Goal: Task Accomplishment & Management: Use online tool/utility

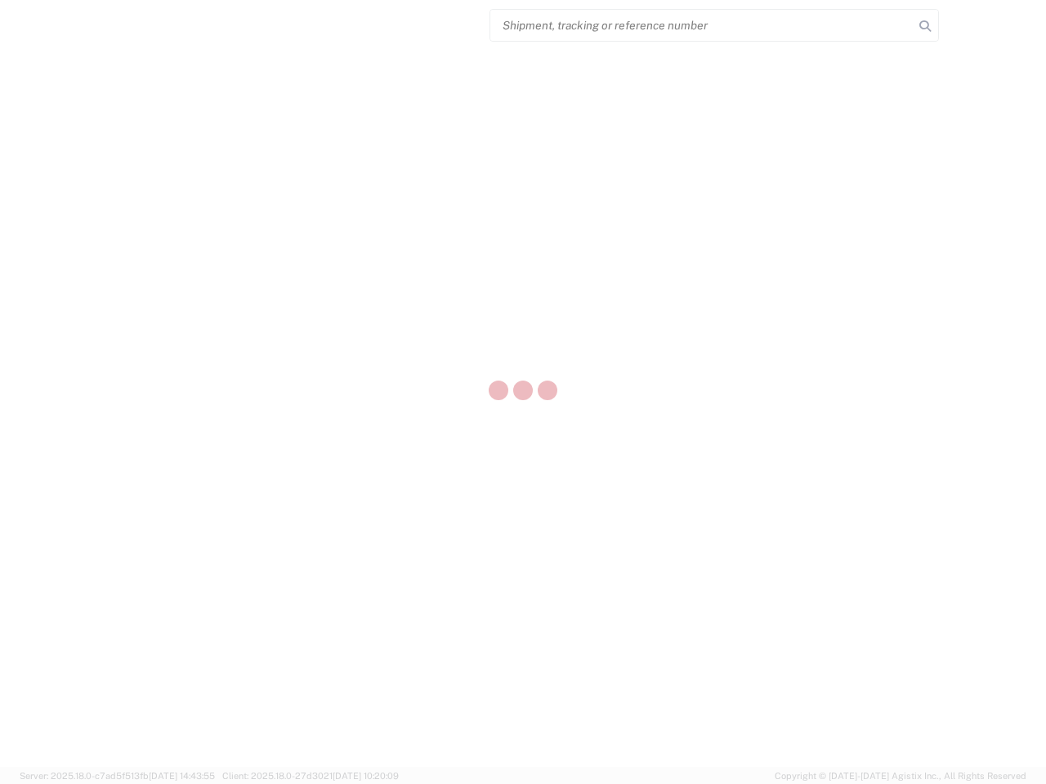
select select "US"
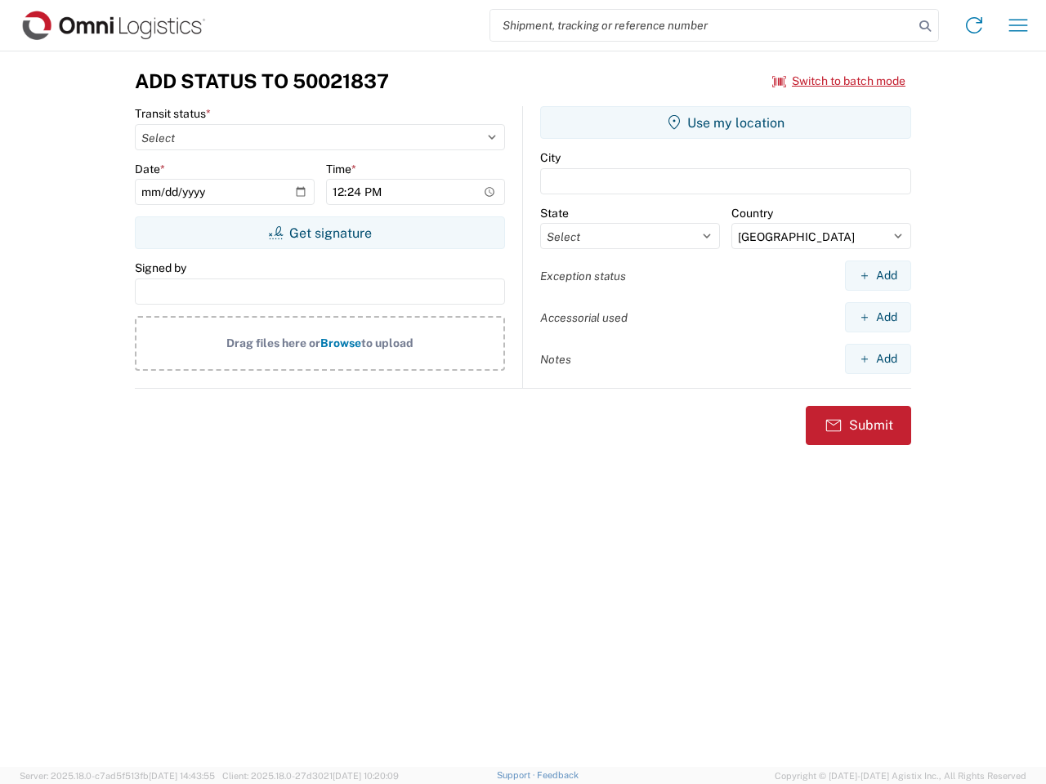
click at [702, 25] on input "search" at bounding box center [701, 25] width 423 height 31
click at [925, 26] on icon at bounding box center [924, 26] width 23 height 23
click at [974, 25] on icon at bounding box center [974, 25] width 26 height 26
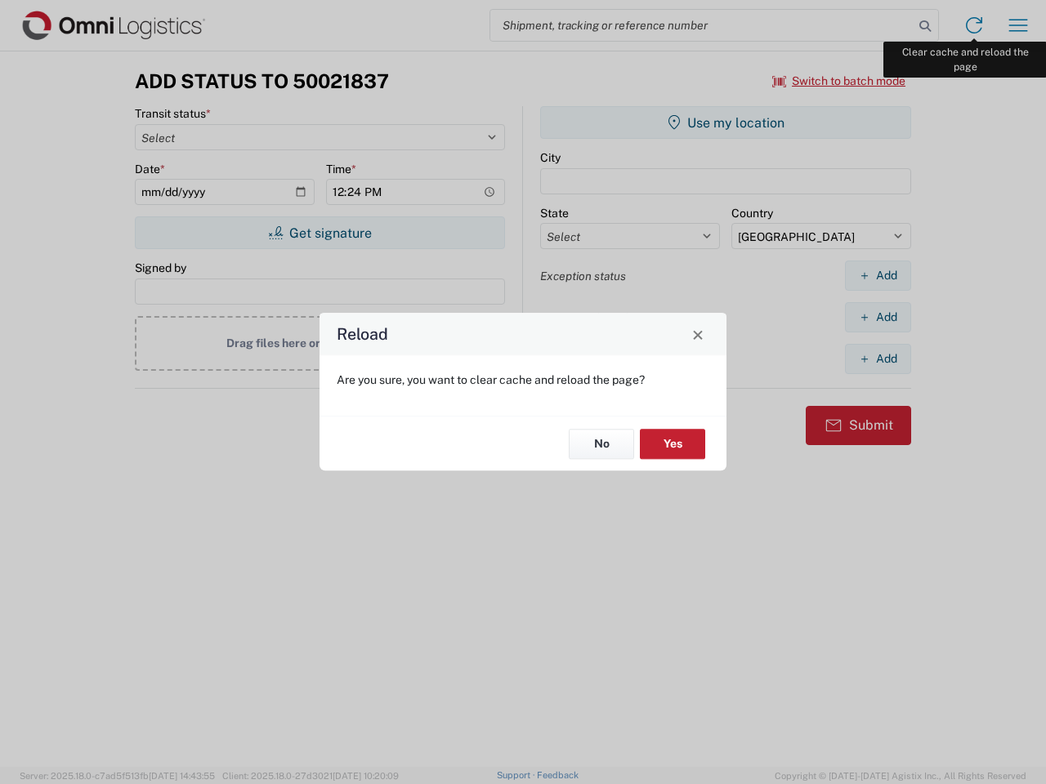
click at [1018, 25] on div "Reload Are you sure, you want to clear cache and reload the page? No Yes" at bounding box center [523, 392] width 1046 height 784
click at [839, 81] on div "Reload Are you sure, you want to clear cache and reload the page? No Yes" at bounding box center [523, 392] width 1046 height 784
click at [319, 233] on div "Reload Are you sure, you want to clear cache and reload the page? No Yes" at bounding box center [523, 392] width 1046 height 784
click at [725, 123] on div "Reload Are you sure, you want to clear cache and reload the page? No Yes" at bounding box center [523, 392] width 1046 height 784
click at [877, 275] on div "Reload Are you sure, you want to clear cache and reload the page? No Yes" at bounding box center [523, 392] width 1046 height 784
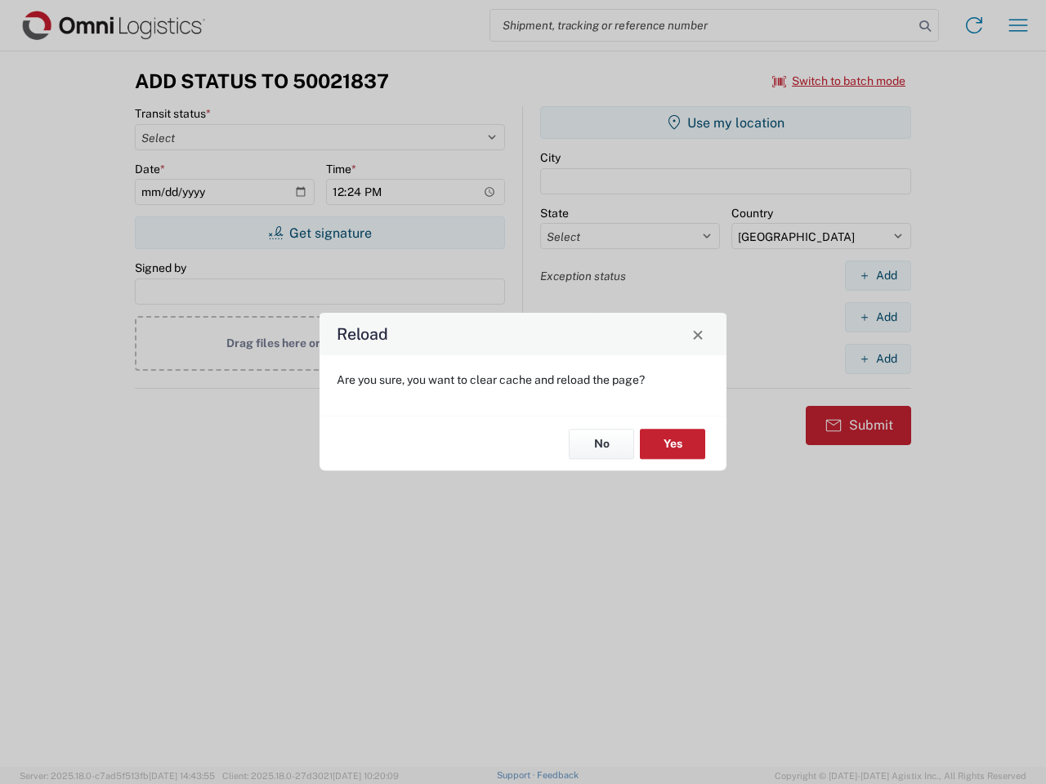
click at [877, 317] on div "Reload Are you sure, you want to clear cache and reload the page? No Yes" at bounding box center [523, 392] width 1046 height 784
click at [877, 359] on div "Reload Are you sure, you want to clear cache and reload the page? No Yes" at bounding box center [523, 392] width 1046 height 784
